Goal: Information Seeking & Learning: Learn about a topic

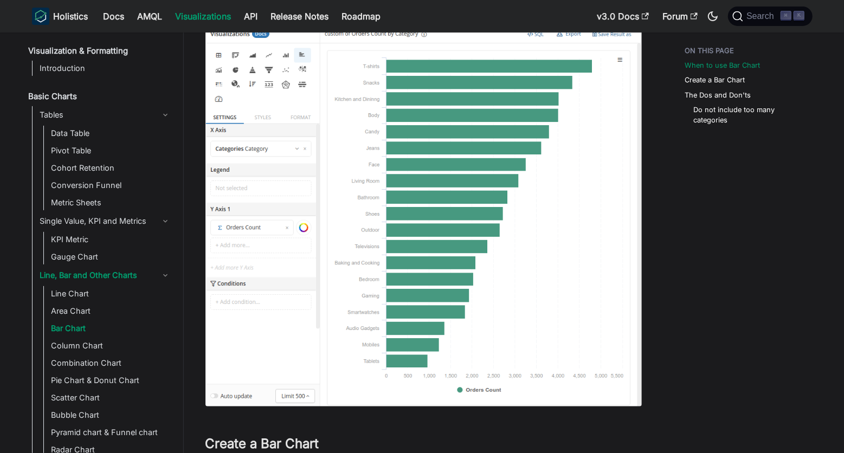
scroll to position [120, 0]
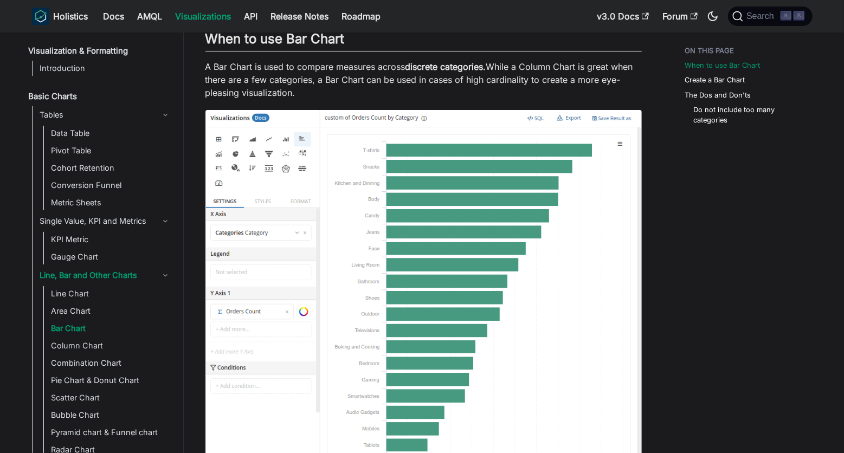
drag, startPoint x: 317, startPoint y: 81, endPoint x: 332, endPoint y: 94, distance: 20.4
click at [332, 94] on p "A Bar Chart is used to compare measures across discrete categories. While a Col…" at bounding box center [424, 79] width 437 height 39
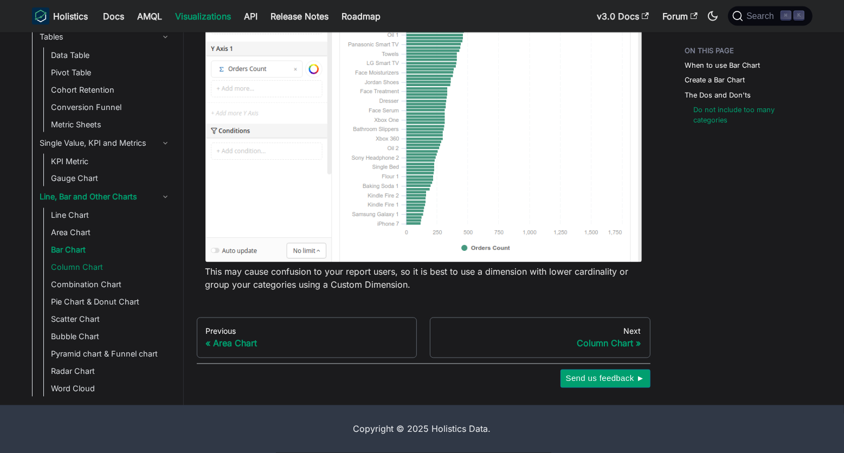
scroll to position [84, 0]
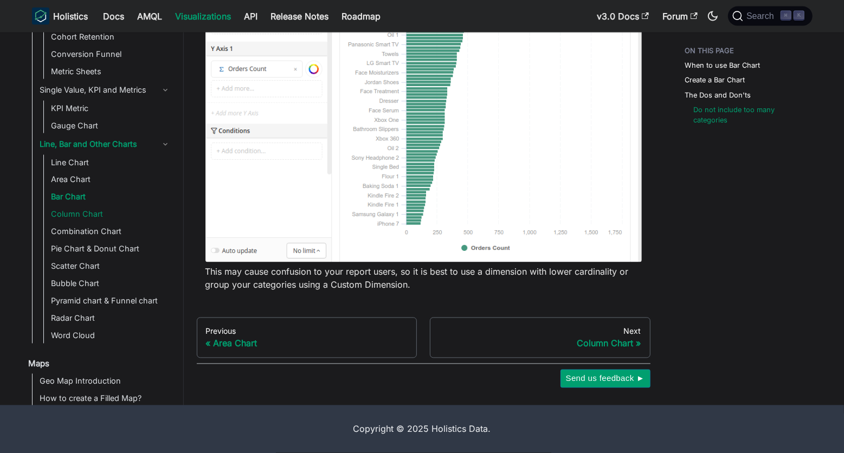
click at [99, 219] on link "Column Chart" at bounding box center [111, 214] width 126 height 15
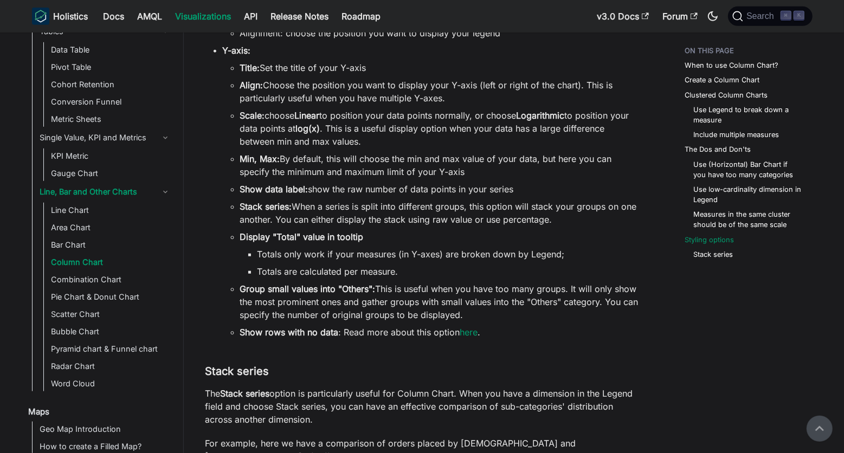
scroll to position [3491, 0]
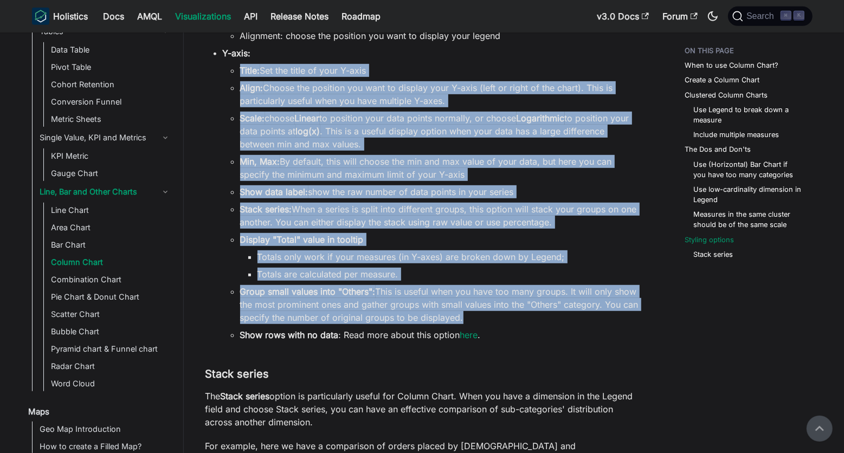
drag, startPoint x: 242, startPoint y: 70, endPoint x: 469, endPoint y: 327, distance: 342.7
click at [469, 327] on ul "Title: Set the title of your Y-axis Align: Choose the position you want to disp…" at bounding box center [432, 203] width 419 height 278
click at [344, 258] on li "Totals only work if your measures (in Y-axes) are broken down by Legend;" at bounding box center [450, 257] width 384 height 13
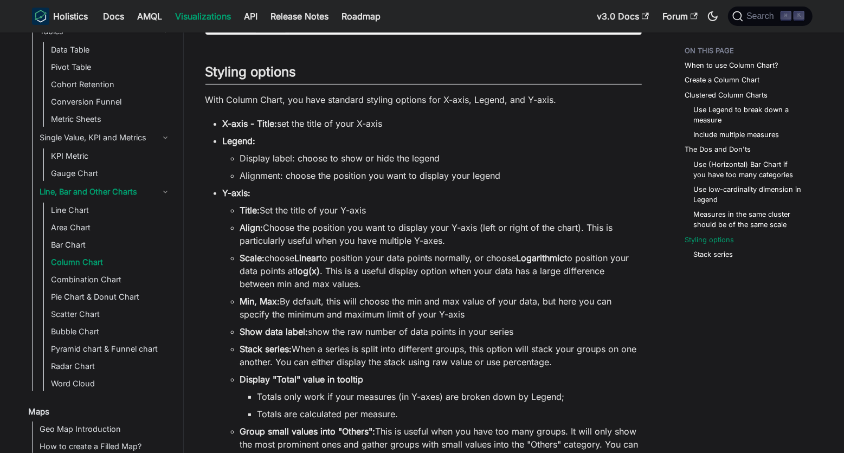
scroll to position [3351, 0]
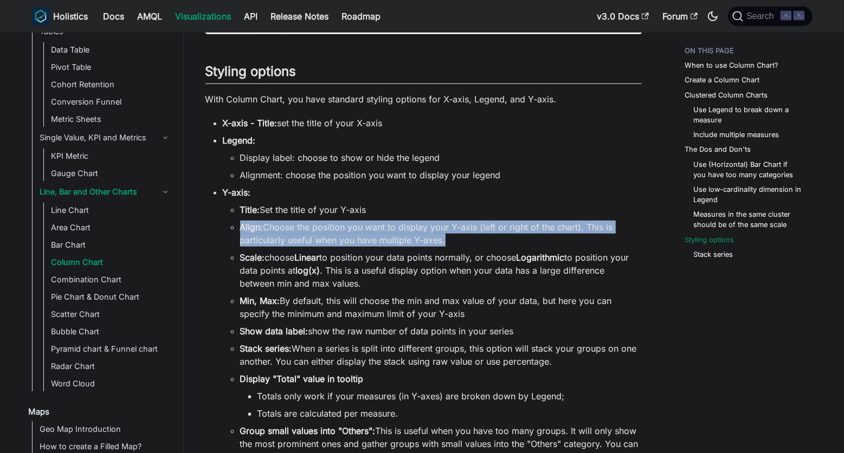
drag, startPoint x: 239, startPoint y: 226, endPoint x: 448, endPoint y: 248, distance: 210.5
click at [449, 248] on ul "Title: Set the title of your Y-axis Align: Choose the position you want to disp…" at bounding box center [432, 342] width 419 height 278
click at [448, 248] on ul "Title: Set the title of your Y-axis Align: Choose the position you want to disp…" at bounding box center [432, 342] width 419 height 278
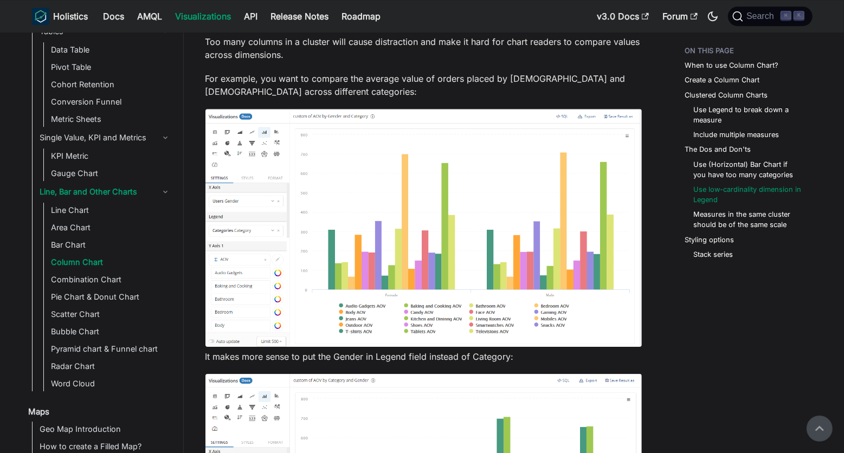
scroll to position [1903, 0]
